Goal: Transaction & Acquisition: Purchase product/service

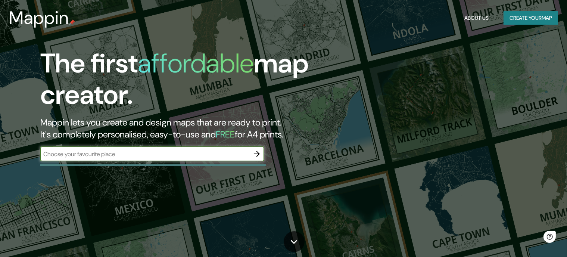
click at [247, 158] on input "text" at bounding box center [144, 154] width 209 height 9
type input "xalapa el lencero"
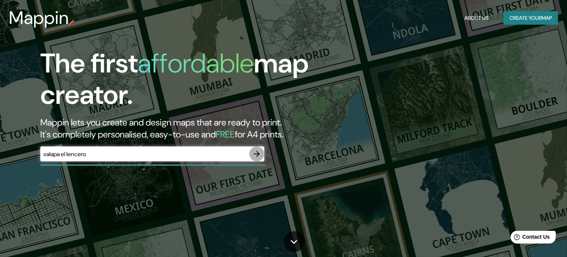
click at [259, 155] on icon "button" at bounding box center [256, 153] width 9 height 9
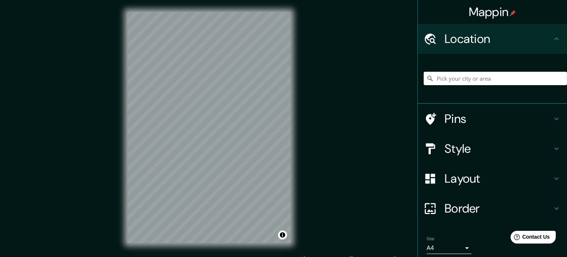
click at [462, 72] on input "Pick your city or area" at bounding box center [494, 78] width 143 height 13
click at [464, 79] on input "Pick your city or area" at bounding box center [494, 78] width 143 height 13
type input "x"
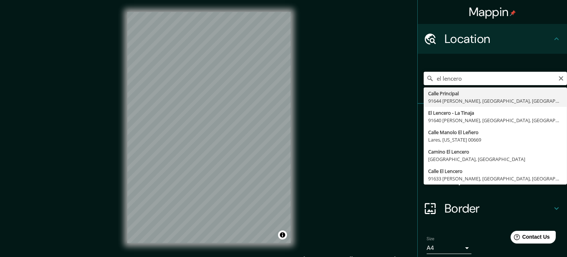
type input "el lencero"
